Goal: Check status: Check status

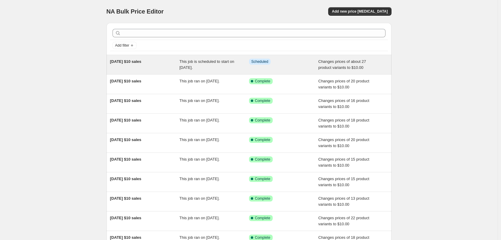
click at [158, 69] on div "[DATE] $10 sales" at bounding box center [145, 65] width 70 height 12
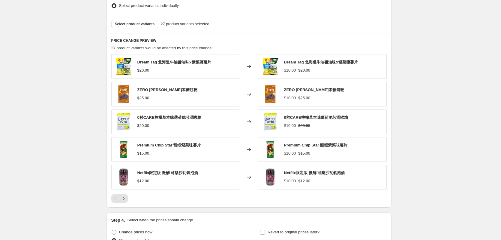
scroll to position [300, 0]
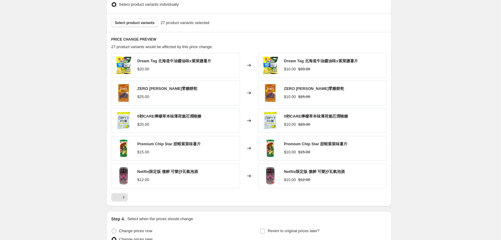
click at [129, 198] on div at bounding box center [249, 197] width 276 height 8
click at [127, 198] on icon "Next" at bounding box center [124, 197] width 6 height 6
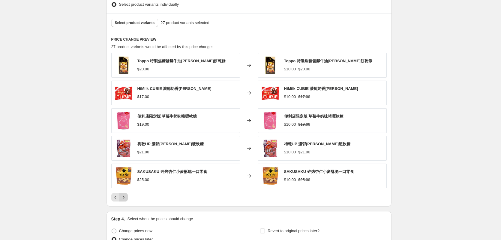
click at [127, 196] on icon "Next" at bounding box center [124, 197] width 6 height 6
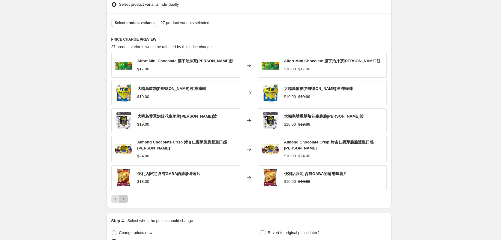
click at [128, 199] on button "Next" at bounding box center [124, 199] width 8 height 8
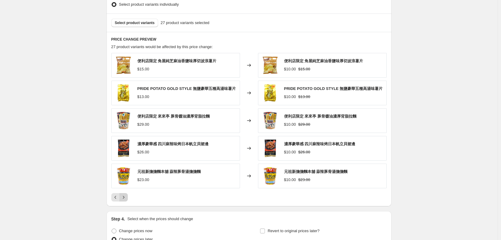
click at [127, 196] on icon "Next" at bounding box center [124, 197] width 6 height 6
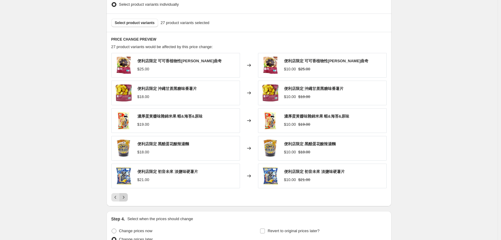
click at [123, 199] on icon "Next" at bounding box center [124, 197] width 6 height 6
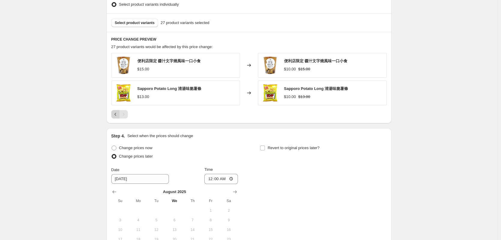
click at [118, 115] on icon "Previous" at bounding box center [116, 114] width 6 height 6
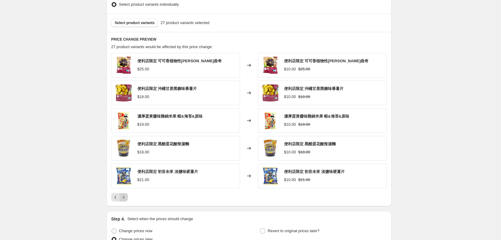
click at [122, 198] on icon "Next" at bounding box center [124, 197] width 6 height 6
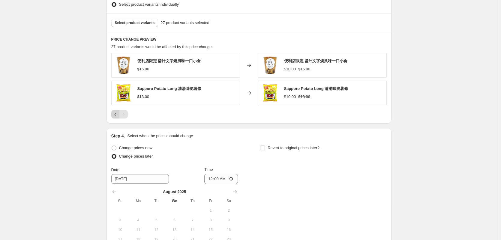
click at [117, 116] on icon "Previous" at bounding box center [116, 114] width 6 height 6
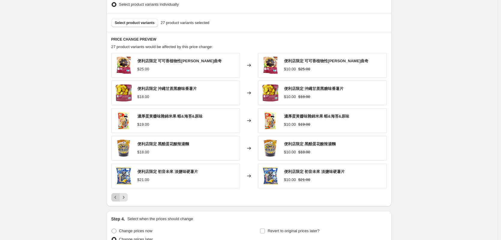
click at [115, 198] on icon "Previous" at bounding box center [116, 197] width 6 height 6
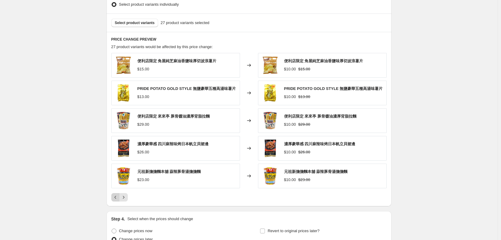
click at [115, 198] on icon "Previous" at bounding box center [116, 197] width 6 height 6
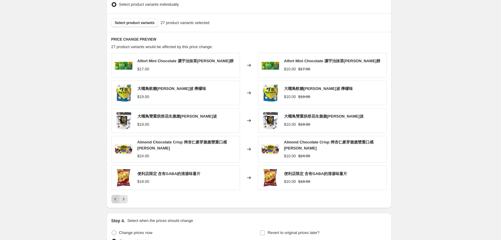
click at [115, 198] on icon "Previous" at bounding box center [116, 199] width 6 height 6
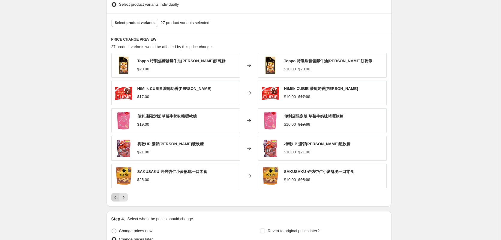
click at [115, 198] on icon "Previous" at bounding box center [116, 197] width 6 height 6
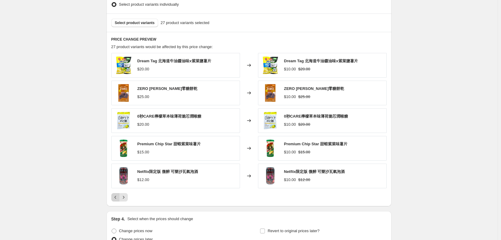
click at [115, 198] on div "Pagination" at bounding box center [115, 197] width 8 height 8
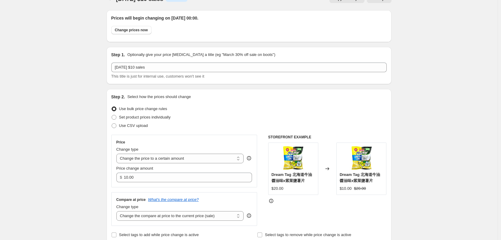
scroll to position [0, 0]
